Goal: Check status: Check status

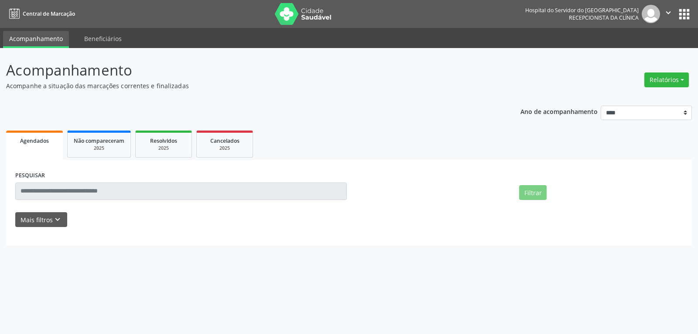
select select "*"
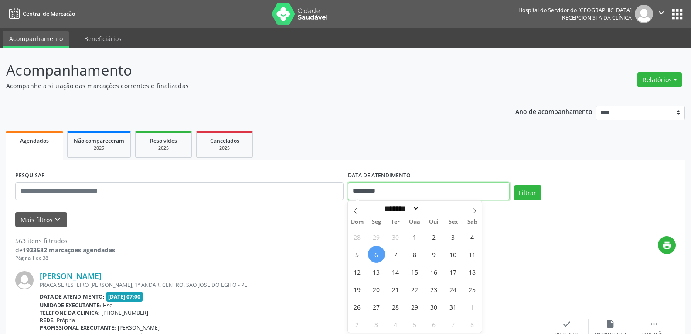
drag, startPoint x: 400, startPoint y: 194, endPoint x: 276, endPoint y: 194, distance: 124.7
click at [276, 194] on div "**********" at bounding box center [345, 187] width 665 height 37
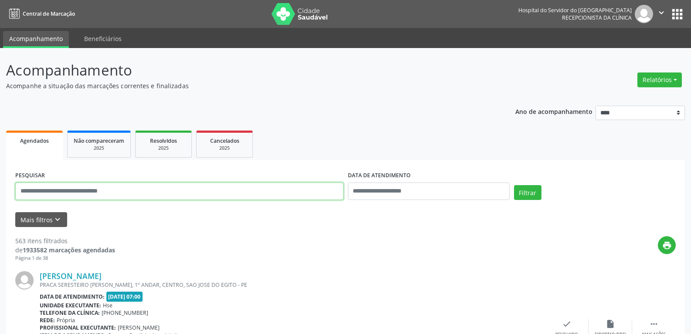
click at [106, 193] on input "text" at bounding box center [179, 190] width 328 height 17
click at [514, 185] on button "Filtrar" at bounding box center [527, 192] width 27 height 15
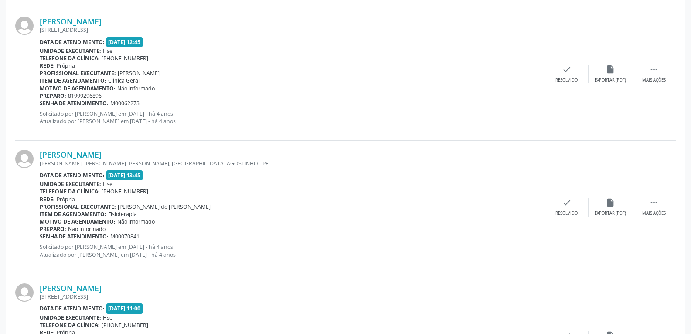
scroll to position [523, 0]
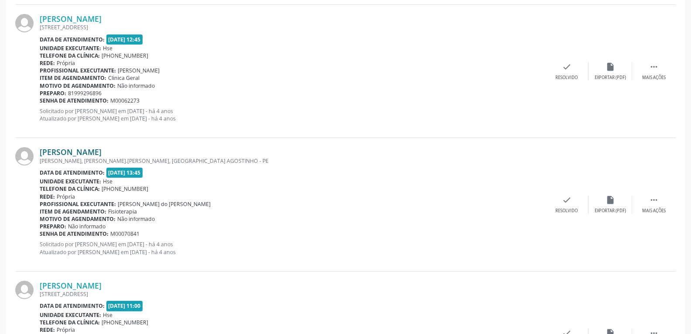
click at [102, 151] on link "[PERSON_NAME]" at bounding box center [71, 152] width 62 height 10
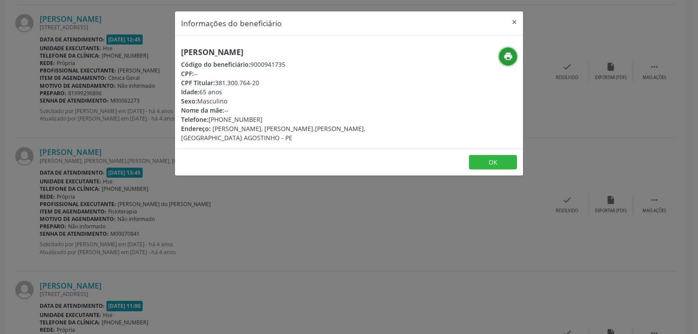
click at [512, 55] on icon "print" at bounding box center [508, 56] width 10 height 10
drag, startPoint x: 218, startPoint y: 82, endPoint x: 293, endPoint y: 82, distance: 75.0
click at [293, 82] on div "CPF Titular: 381.300.764-20" at bounding box center [291, 82] width 220 height 9
copy div "381.300.764-20"
drag, startPoint x: 223, startPoint y: 118, endPoint x: 275, endPoint y: 117, distance: 51.5
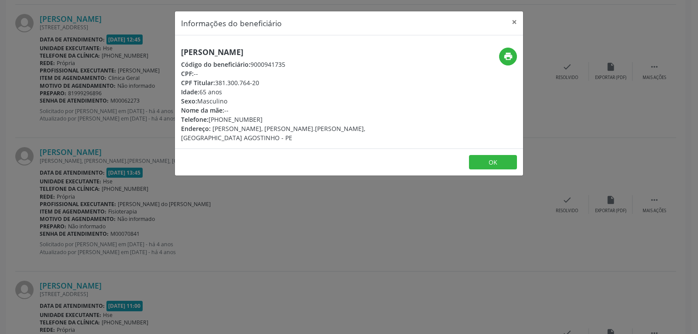
click at [275, 117] on div "Telefone: [PHONE_NUMBER]" at bounding box center [291, 119] width 220 height 9
copy div "98893-1444"
click at [516, 20] on button "×" at bounding box center [513, 21] width 17 height 21
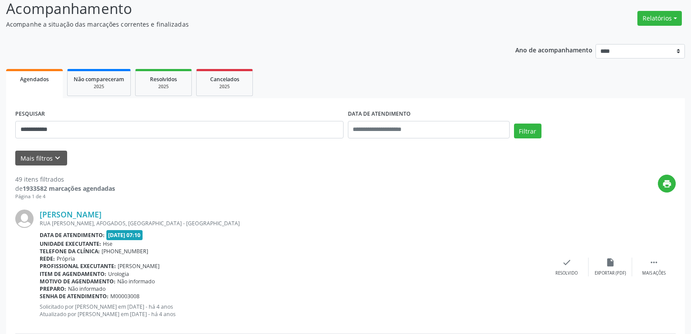
scroll to position [0, 0]
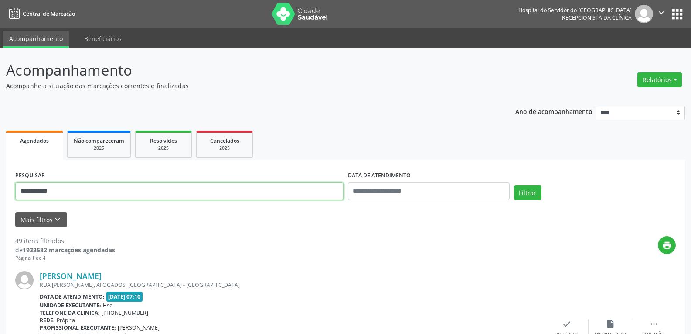
drag, startPoint x: 83, startPoint y: 184, endPoint x: 0, endPoint y: 184, distance: 83.3
click at [514, 185] on button "Filtrar" at bounding box center [527, 192] width 27 height 15
drag, startPoint x: 75, startPoint y: 191, endPoint x: 0, endPoint y: 188, distance: 74.6
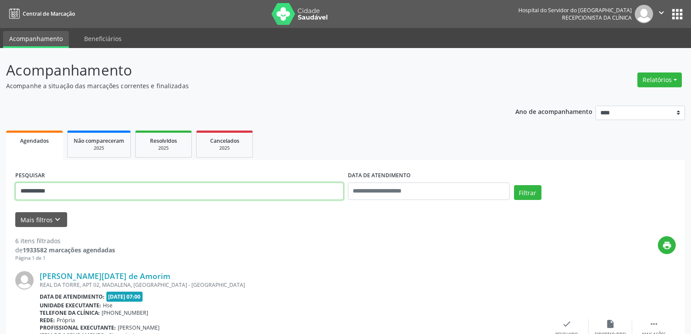
click at [514, 185] on button "Filtrar" at bounding box center [527, 192] width 27 height 15
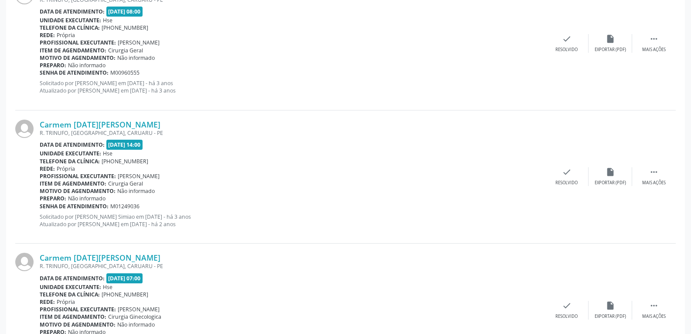
scroll to position [342, 0]
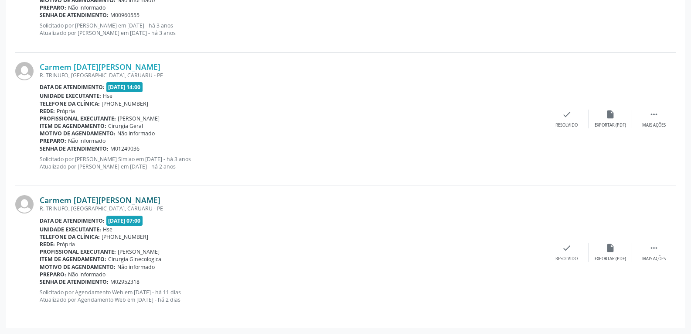
click at [78, 200] on link "Carmem [DATE][PERSON_NAME]" at bounding box center [100, 200] width 121 height 10
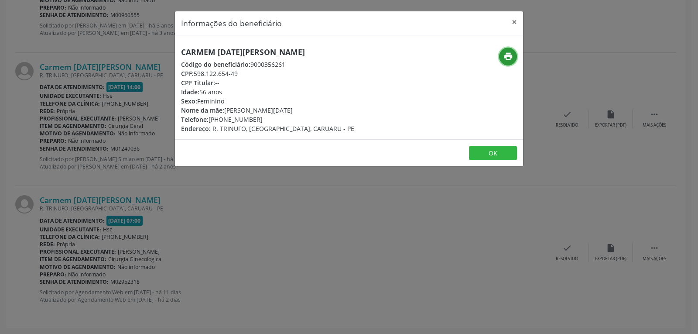
click at [506, 55] on icon "print" at bounding box center [508, 56] width 10 height 10
click at [515, 21] on button "×" at bounding box center [513, 21] width 17 height 21
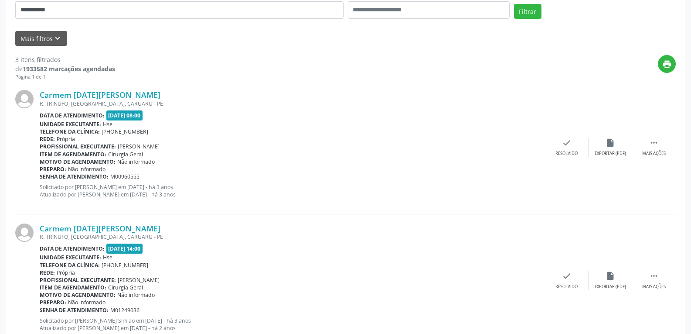
scroll to position [0, 0]
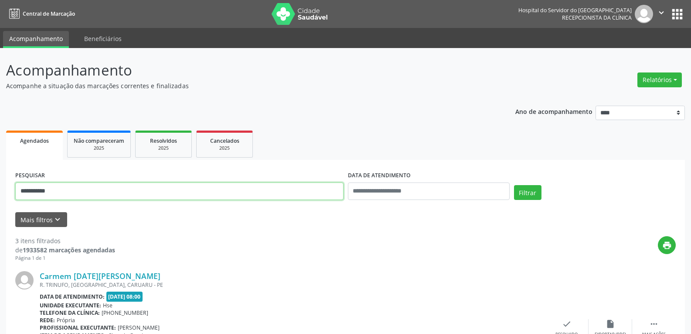
drag, startPoint x: 75, startPoint y: 193, endPoint x: 0, endPoint y: 183, distance: 75.6
click at [514, 185] on button "Filtrar" at bounding box center [527, 192] width 27 height 15
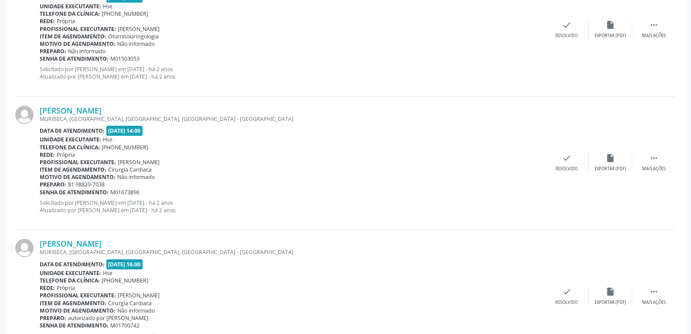
scroll to position [1674, 0]
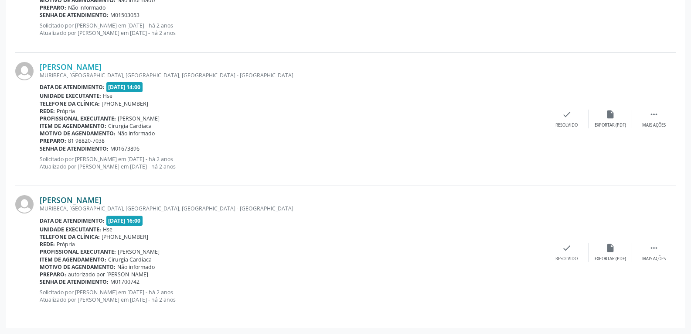
click at [71, 200] on link "[PERSON_NAME]" at bounding box center [71, 200] width 62 height 10
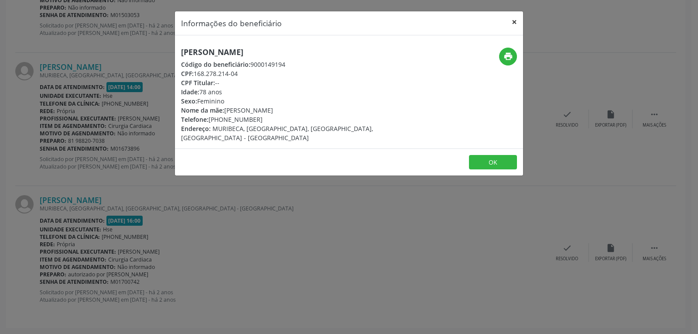
click at [517, 20] on button "×" at bounding box center [513, 21] width 17 height 21
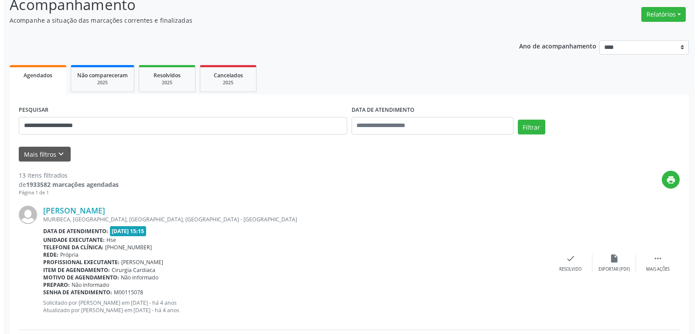
scroll to position [0, 0]
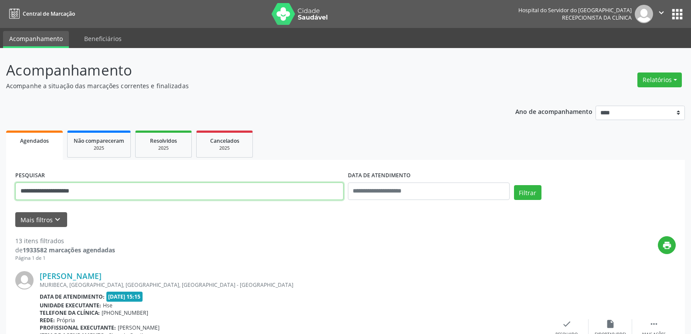
drag, startPoint x: 136, startPoint y: 197, endPoint x: 0, endPoint y: 201, distance: 136.1
click at [514, 185] on button "Filtrar" at bounding box center [527, 192] width 27 height 15
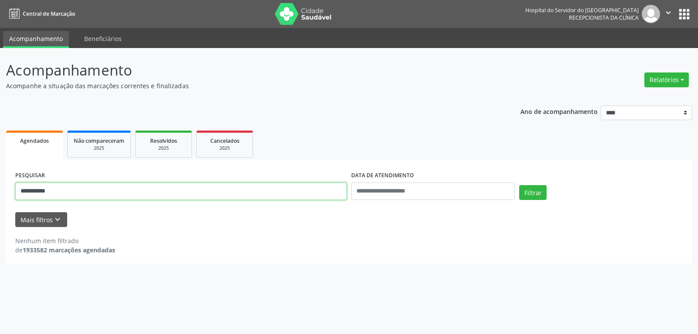
drag, startPoint x: 87, startPoint y: 193, endPoint x: 0, endPoint y: 176, distance: 88.4
click at [0, 176] on div "**********" at bounding box center [349, 191] width 698 height 286
paste input "**********"
type input "**********"
click at [519, 185] on button "Filtrar" at bounding box center [532, 192] width 27 height 15
